Goal: Use online tool/utility: Utilize a website feature to perform a specific function

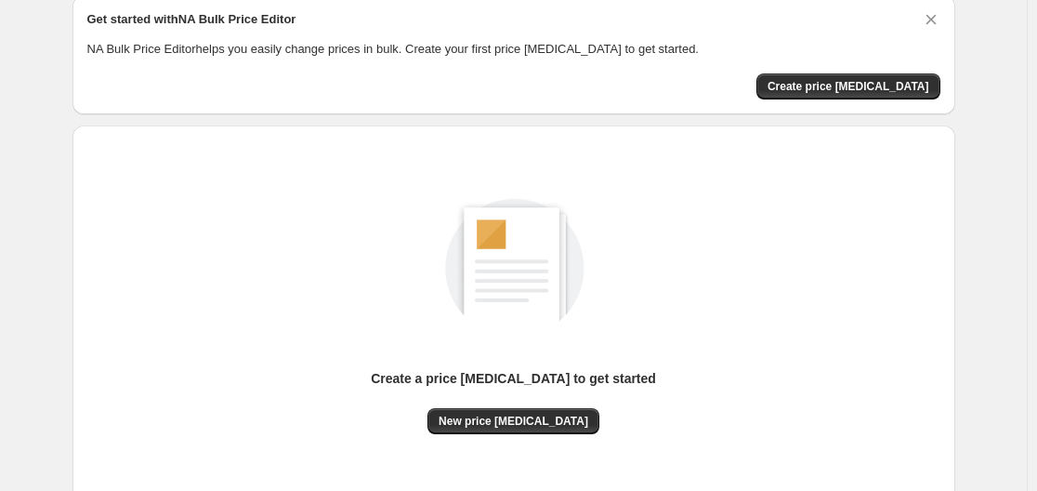
scroll to position [186, 0]
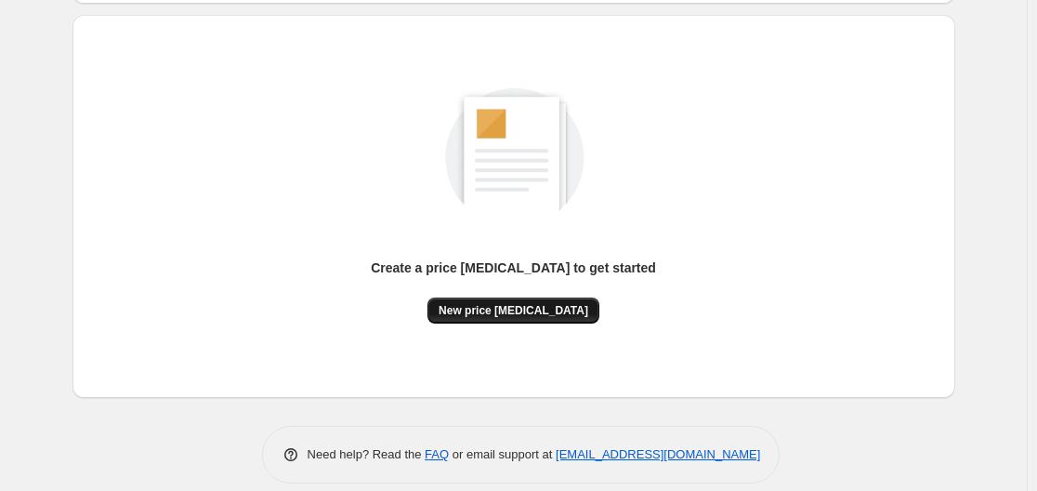
click at [510, 303] on span "New price change job" at bounding box center [514, 310] width 150 height 15
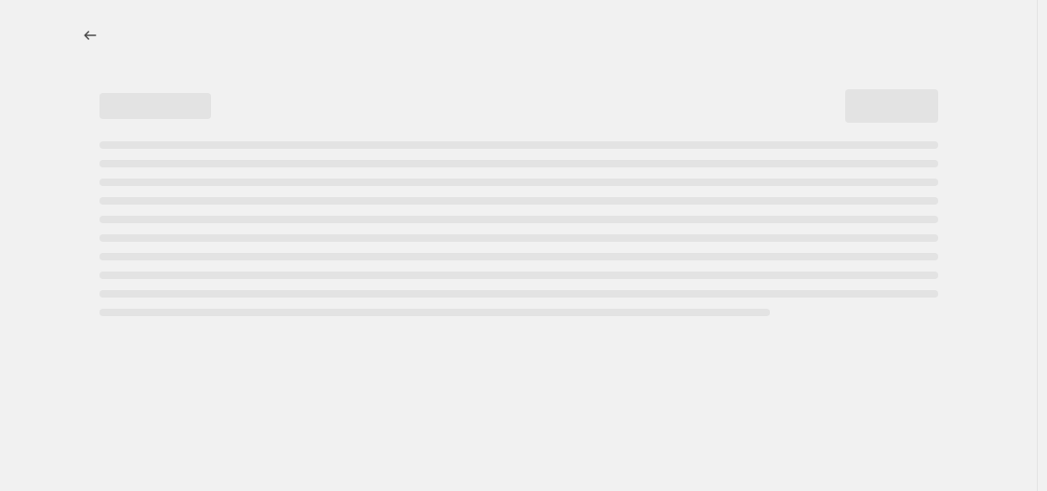
select select "percentage"
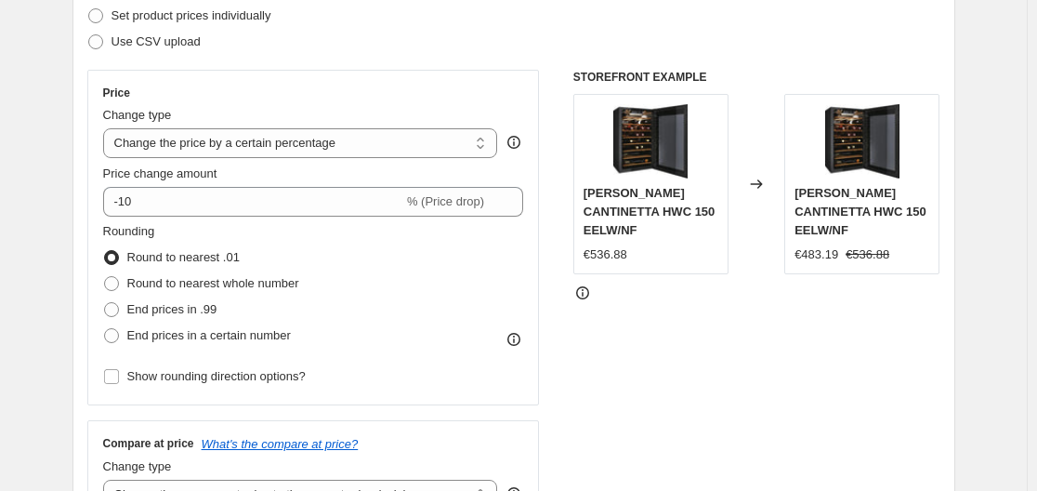
scroll to position [279, 0]
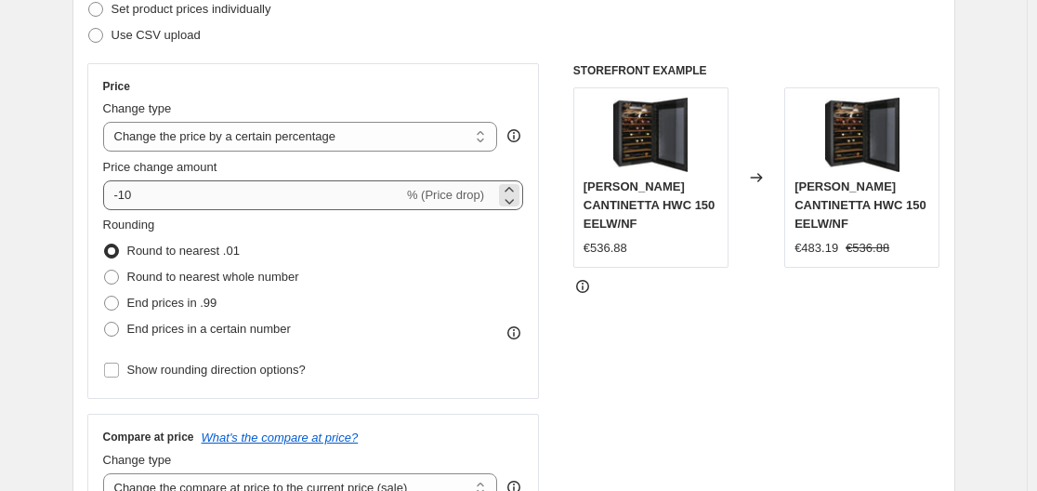
click at [226, 176] on div "Price change amount" at bounding box center [313, 167] width 421 height 19
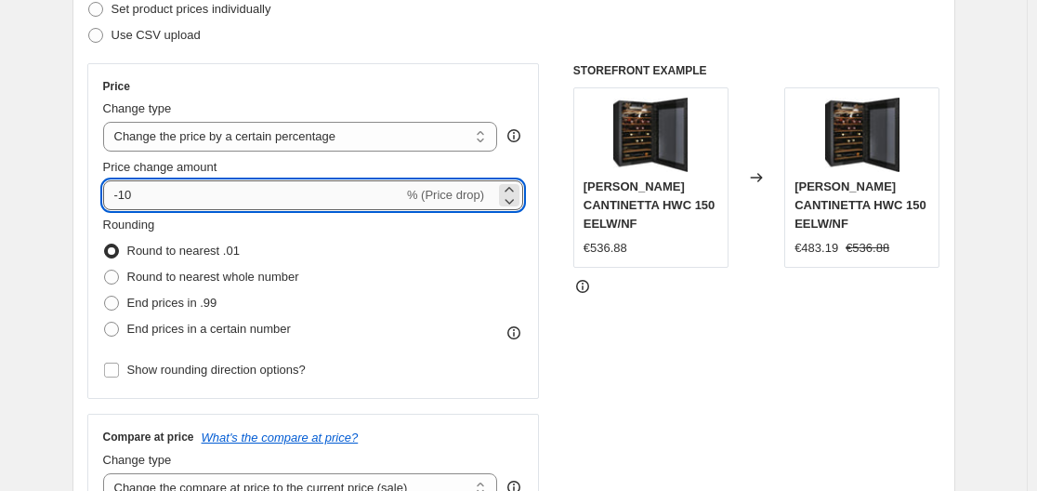
click at [226, 180] on input "-10" at bounding box center [253, 195] width 300 height 30
type input "-1"
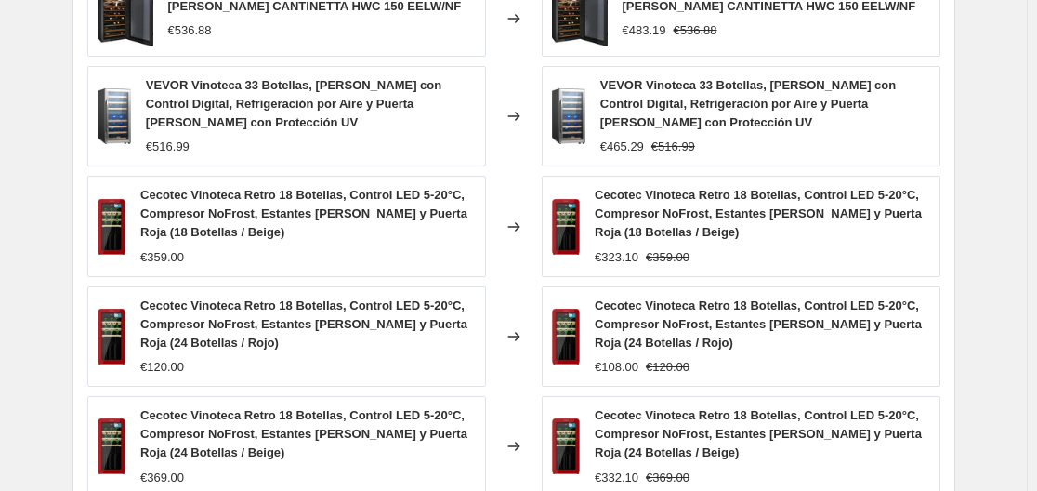
scroll to position [1467, 0]
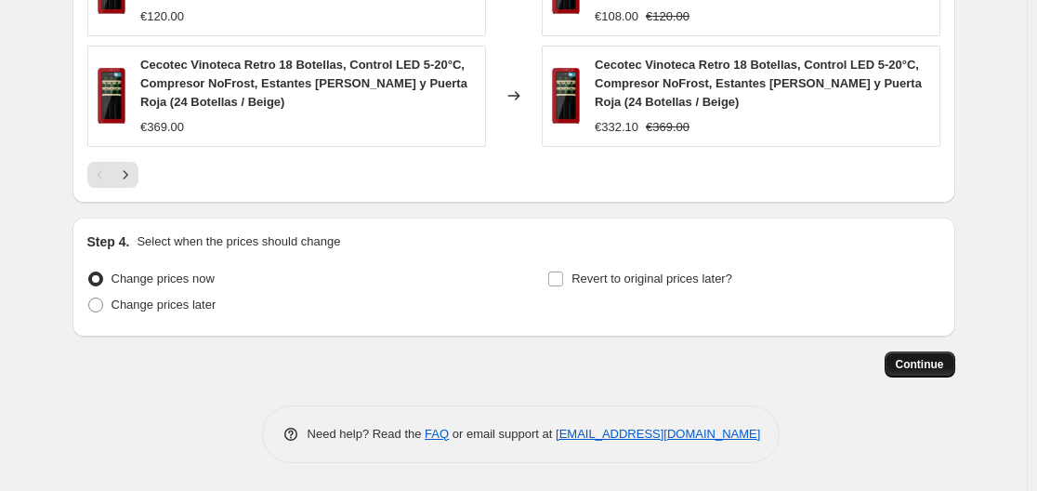
type input "-25"
click at [931, 363] on span "Continue" at bounding box center [920, 364] width 48 height 15
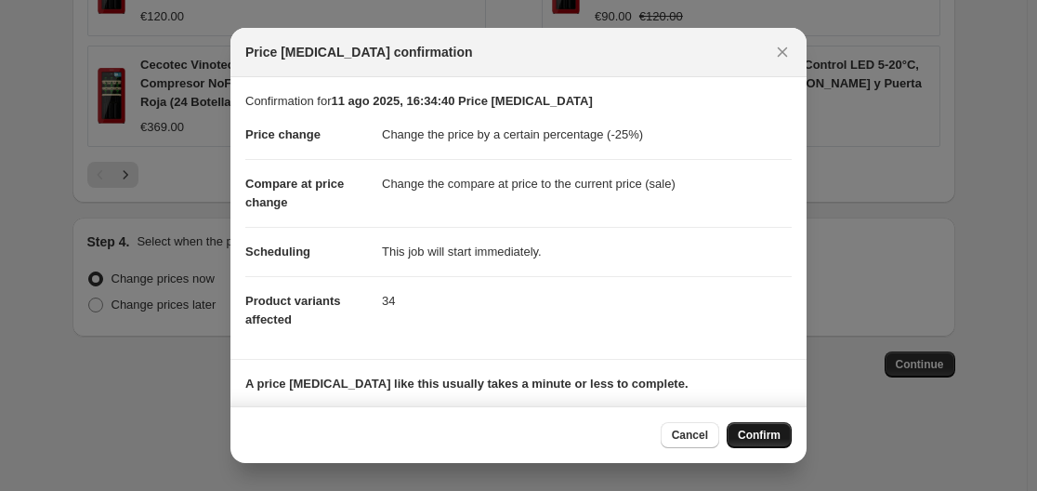
click at [760, 429] on span "Confirm" at bounding box center [759, 435] width 43 height 15
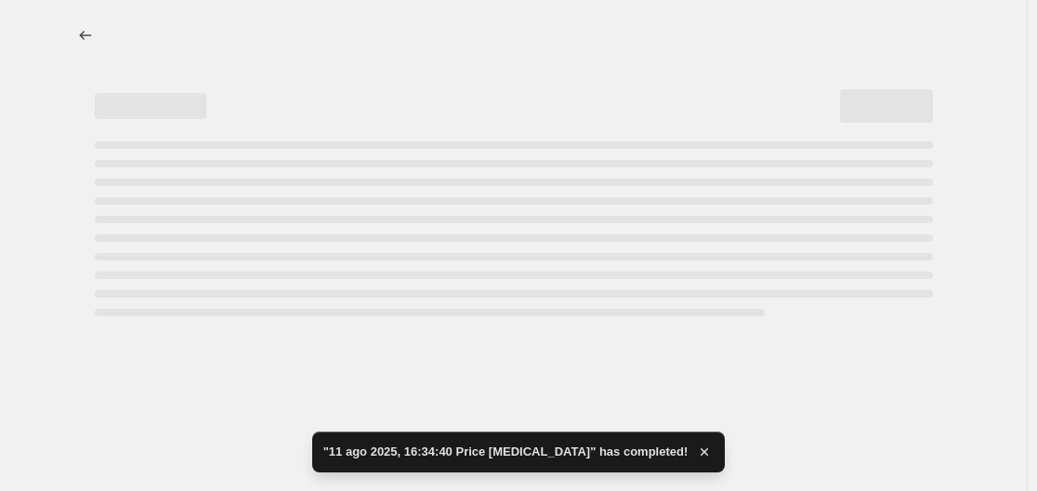
select select "percentage"
